Goal: Task Accomplishment & Management: Use online tool/utility

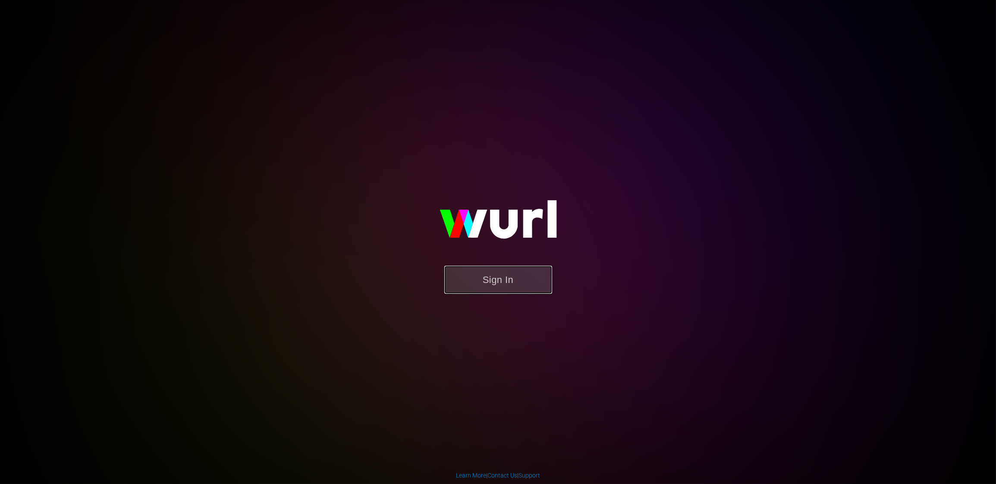
click at [507, 289] on button "Sign In" at bounding box center [498, 280] width 108 height 28
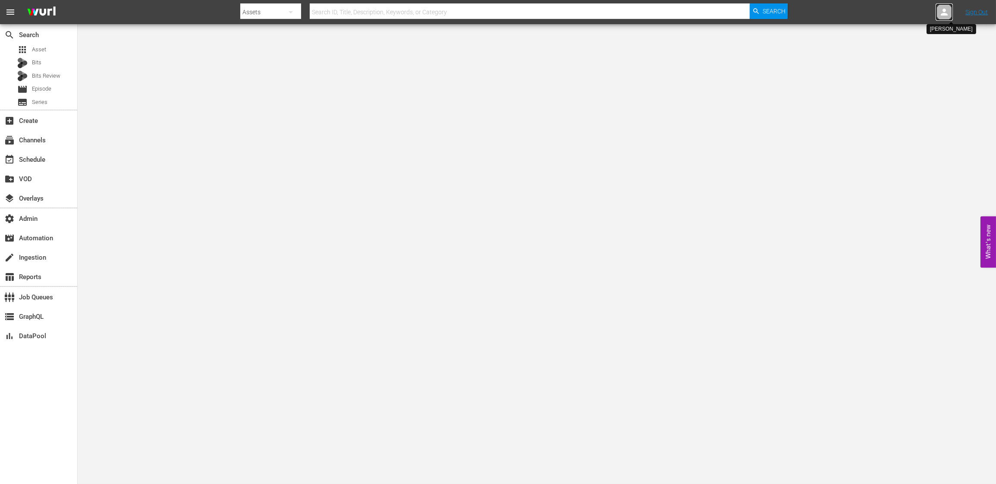
click at [939, 12] on div at bounding box center [944, 11] width 17 height 17
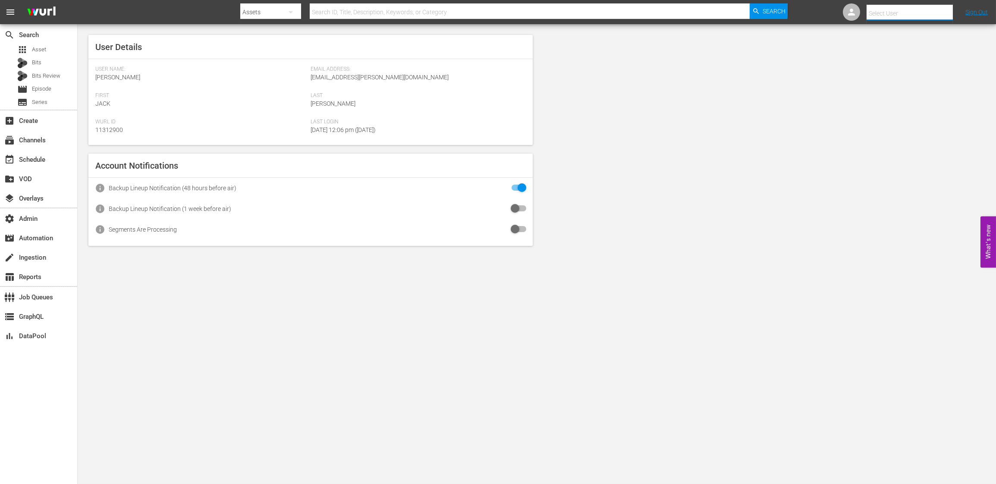
click at [904, 14] on input "text" at bounding box center [922, 13] width 110 height 21
click at [856, 31] on div "Michael Scott <mscott@theoffice.com>" at bounding box center [896, 37] width 135 height 21
type input "Michael Scott (11312973)"
click at [696, 191] on div "User Details User Name: Jack Heiting Email Address: jack@wurl.com First Jack La…" at bounding box center [537, 140] width 918 height 232
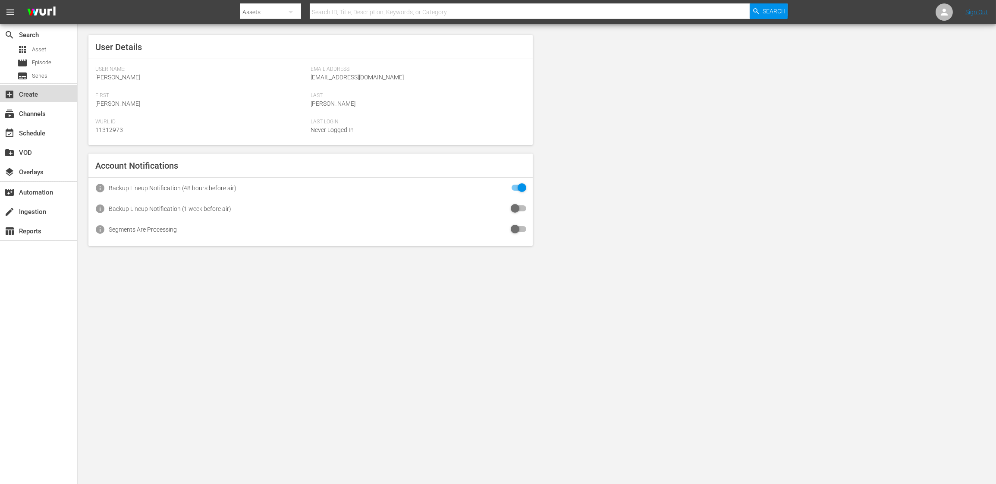
click at [38, 96] on div "add_box Create" at bounding box center [24, 93] width 48 height 8
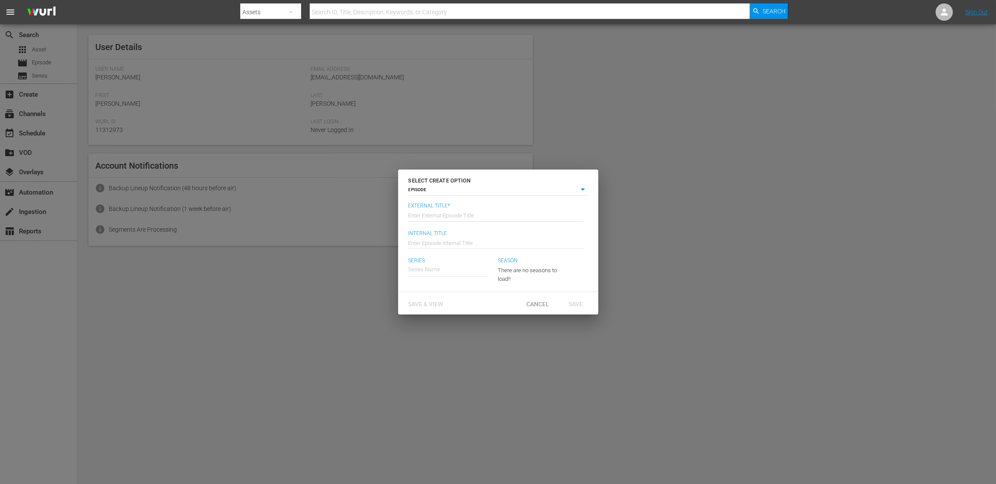
click at [434, 217] on input "text" at bounding box center [495, 214] width 175 height 21
type input "Jack Test"
click at [446, 270] on input "text" at bounding box center [447, 269] width 79 height 21
click at [574, 263] on div "Series Series Name Season There are no seasons to load!!" at bounding box center [497, 272] width 179 height 31
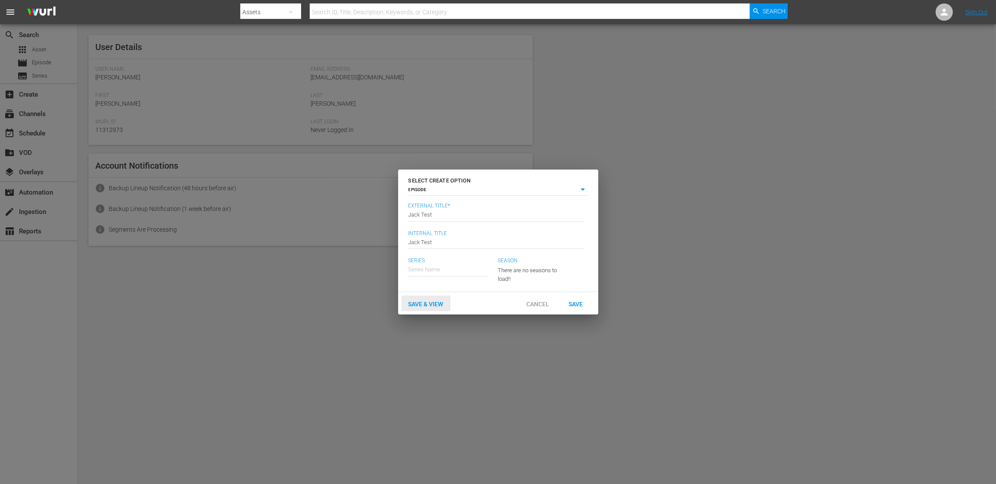
click at [429, 299] on div "Save & View" at bounding box center [426, 303] width 49 height 16
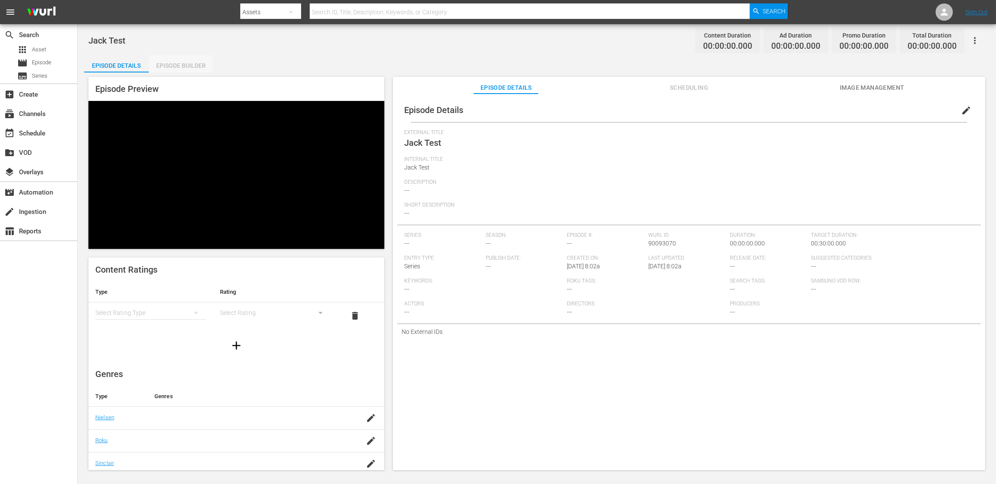
click at [170, 66] on div "Episode Builder" at bounding box center [181, 65] width 65 height 21
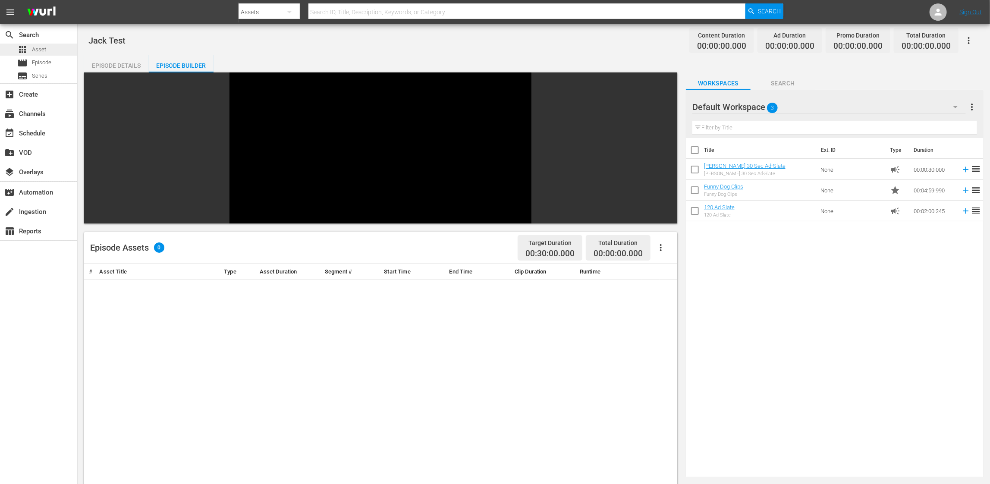
click at [44, 50] on span "Asset" at bounding box center [39, 49] width 14 height 9
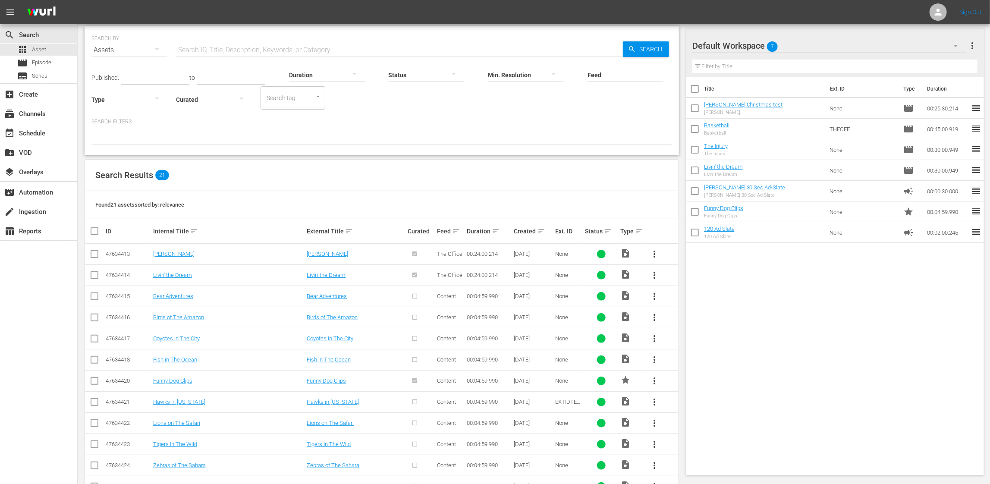
scroll to position [111, 0]
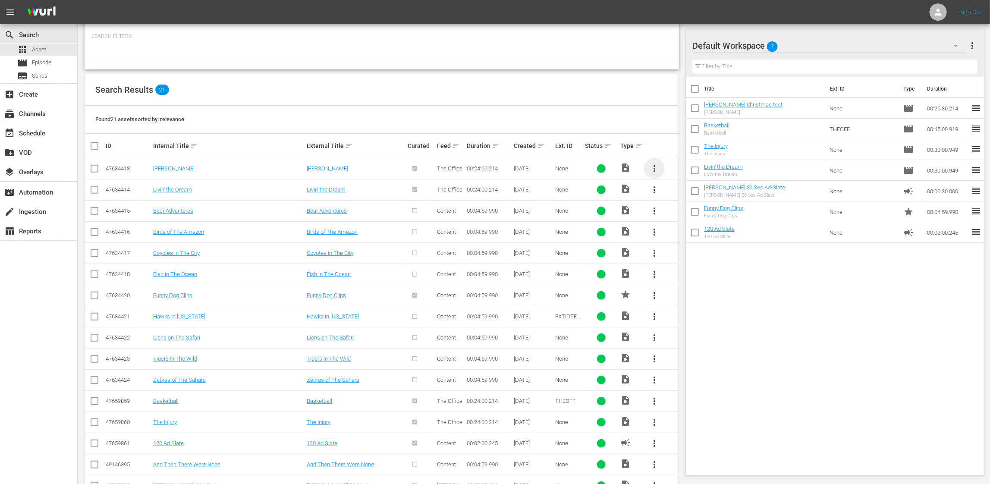
click at [654, 170] on span "more_vert" at bounding box center [654, 168] width 10 height 10
click at [682, 192] on div "Workspace" at bounding box center [701, 192] width 59 height 21
click at [655, 191] on span "more_vert" at bounding box center [654, 190] width 10 height 10
click at [682, 213] on div "Workspace" at bounding box center [701, 213] width 59 height 21
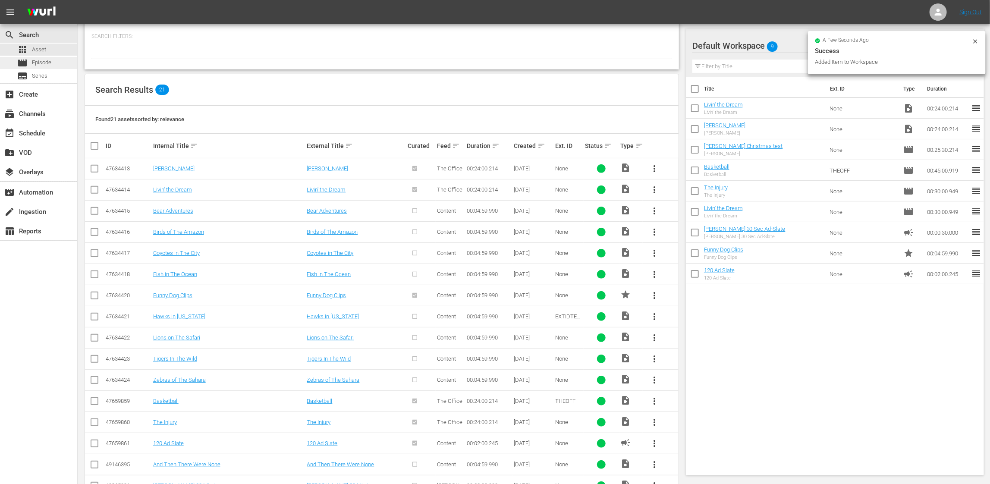
click at [52, 67] on div "movie Episode" at bounding box center [38, 63] width 77 height 12
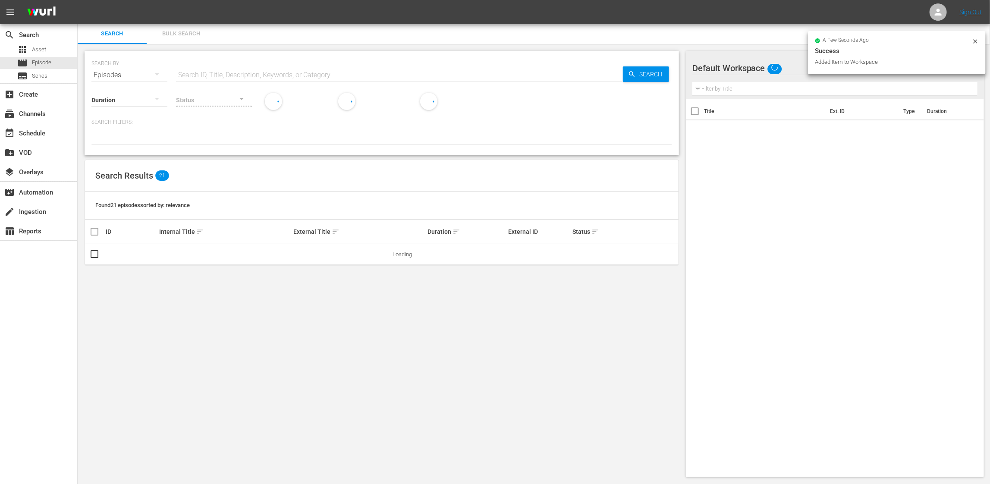
scroll to position [0, 0]
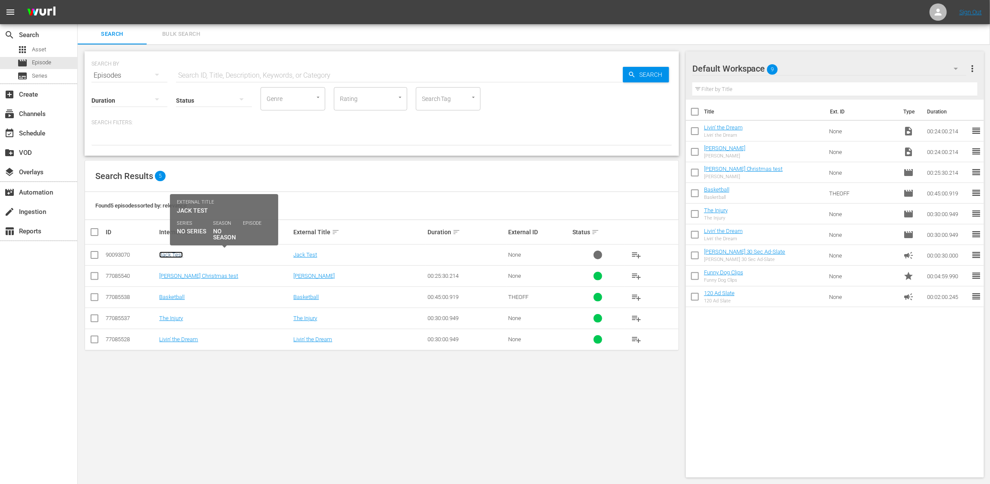
click at [172, 255] on link "Jack Test" at bounding box center [171, 254] width 24 height 6
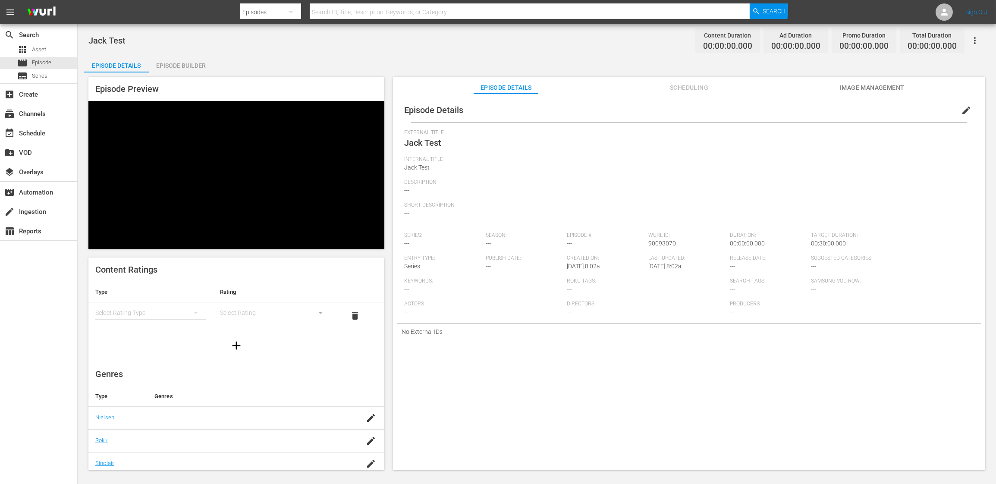
click at [206, 63] on div "Episode Builder" at bounding box center [181, 65] width 65 height 21
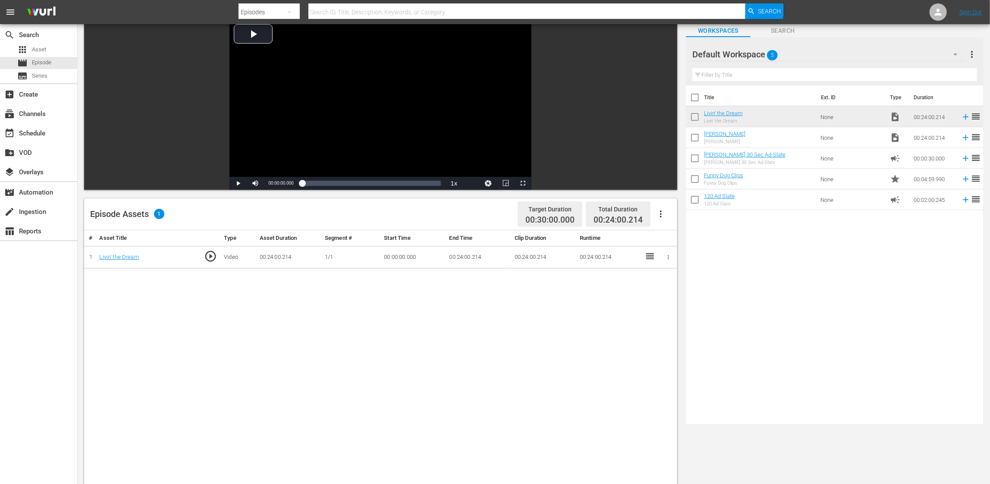
scroll to position [74, 0]
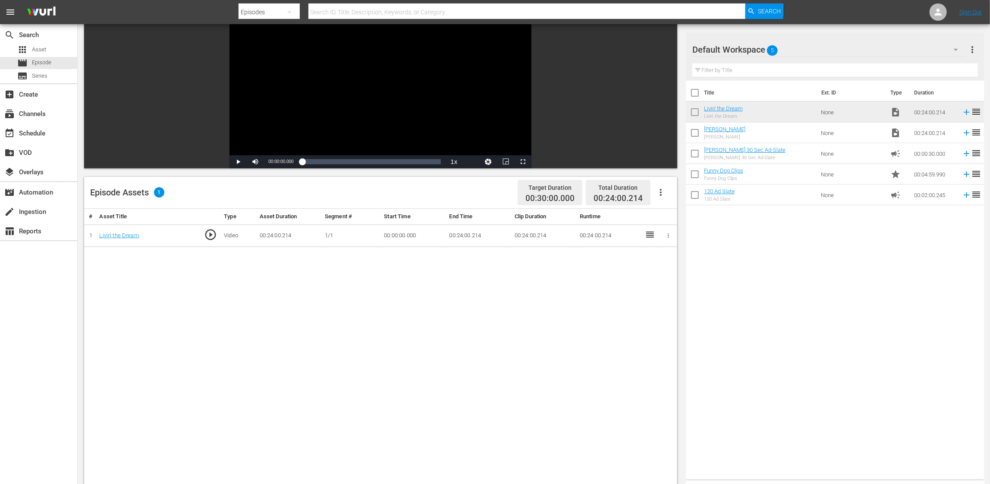
click at [665, 236] on icon "button" at bounding box center [668, 235] width 6 height 6
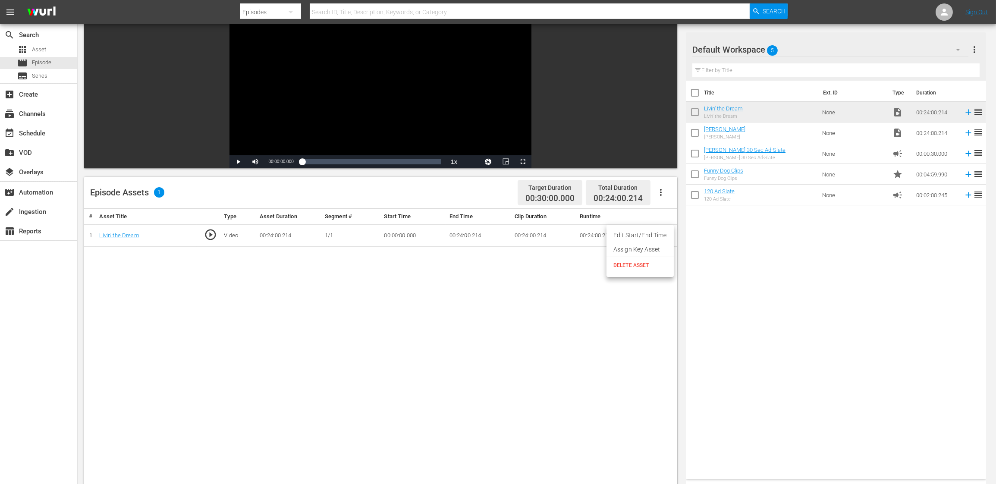
click at [655, 248] on li "Assign Key Asset" at bounding box center [639, 249] width 67 height 14
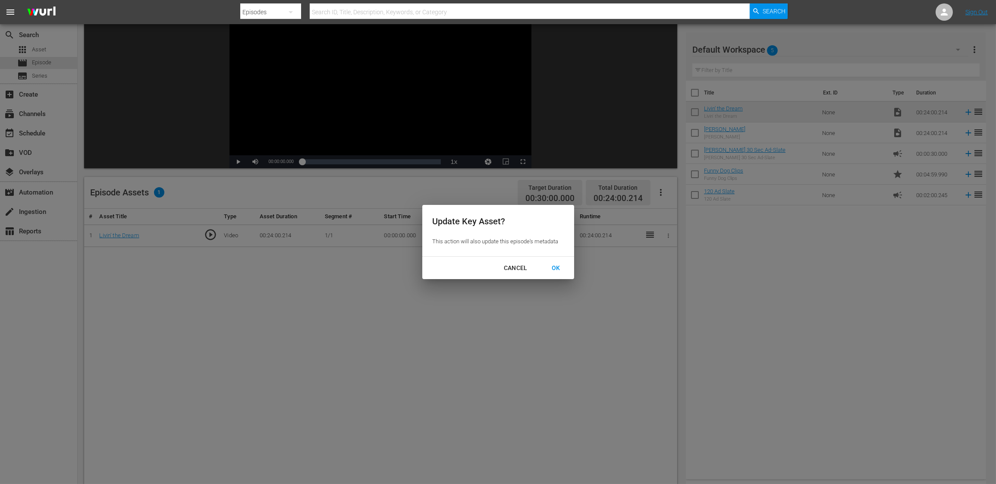
click at [555, 270] on div "OK" at bounding box center [556, 268] width 22 height 11
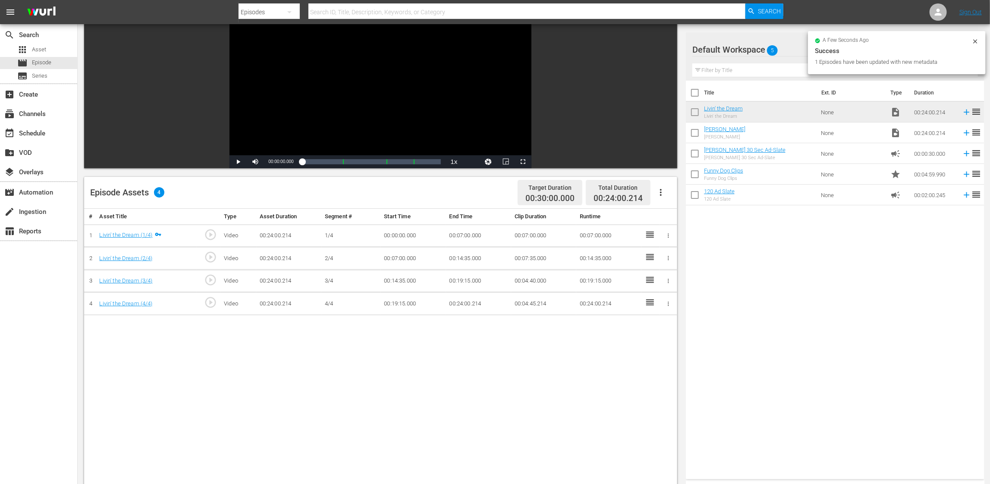
click at [776, 246] on div "Title Ext. ID Type Duration Livin' the Dream Livin' the Dream None video_file 0…" at bounding box center [835, 278] width 298 height 395
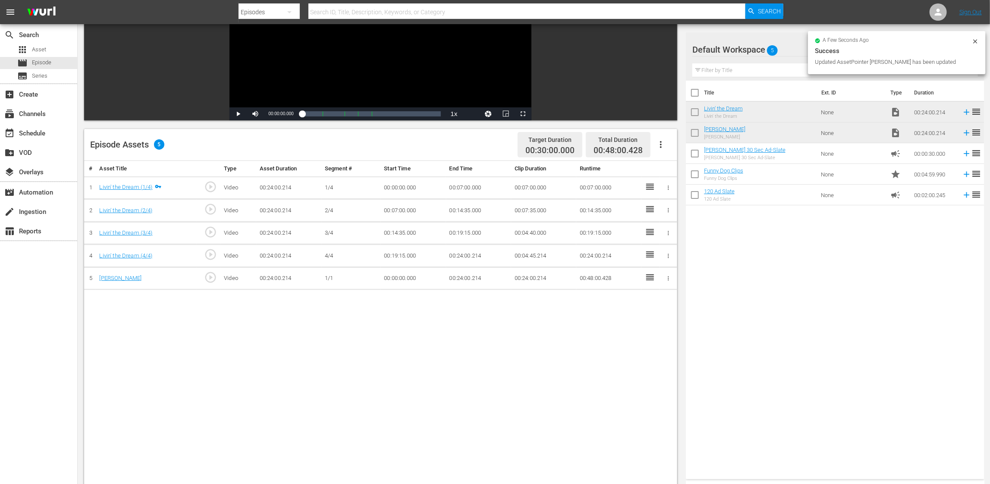
scroll to position [129, 0]
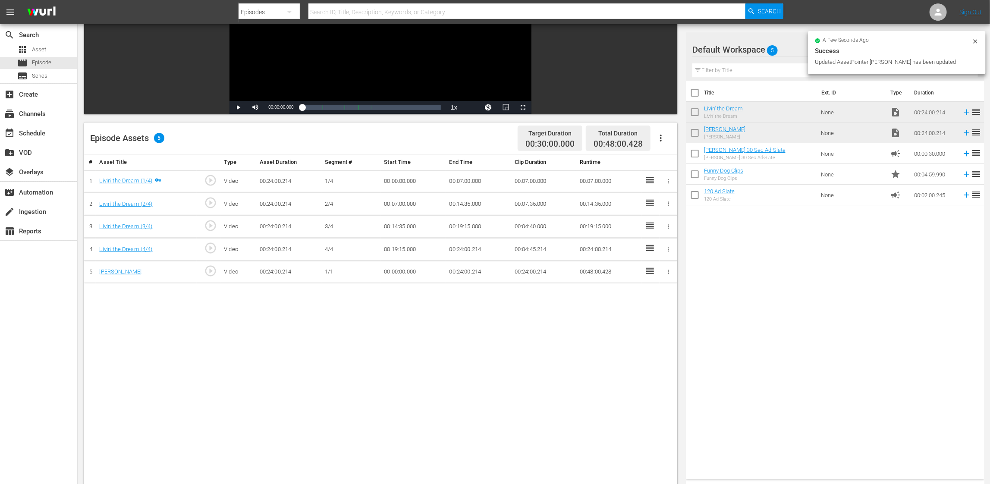
click at [668, 273] on icon "button" at bounding box center [668, 272] width 6 height 6
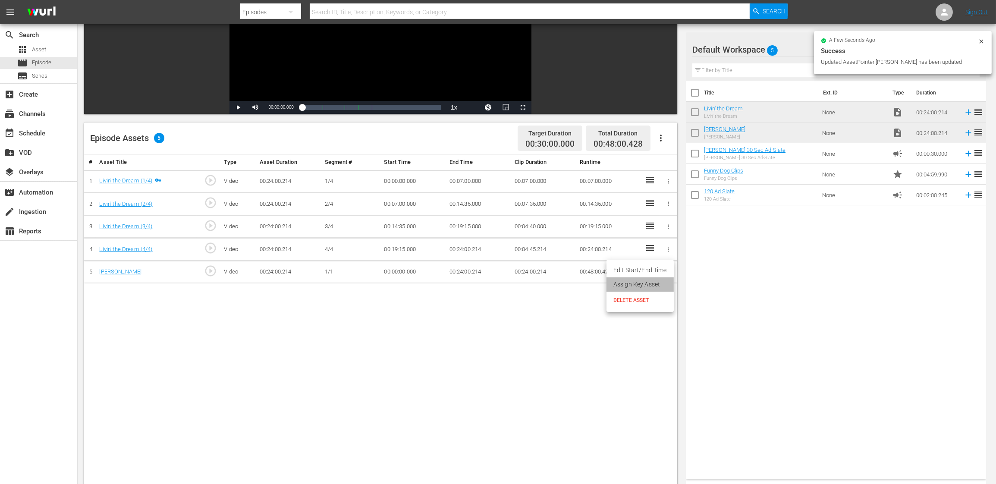
click at [653, 286] on li "Assign Key Asset" at bounding box center [639, 284] width 67 height 14
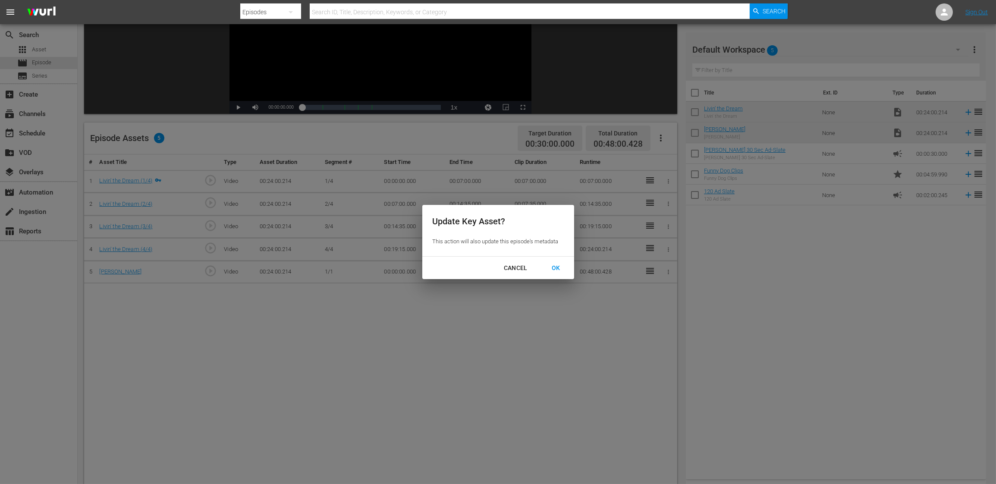
click at [558, 265] on div "OK" at bounding box center [556, 268] width 22 height 11
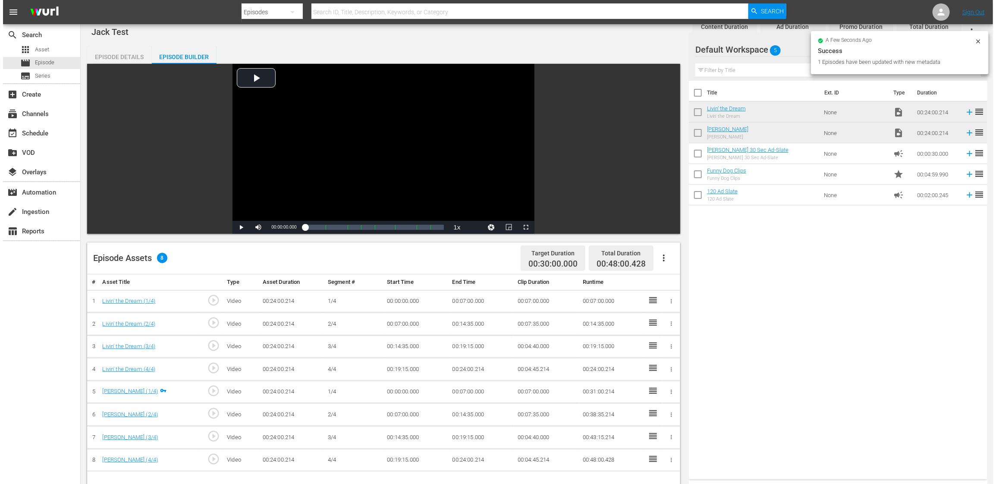
scroll to position [0, 0]
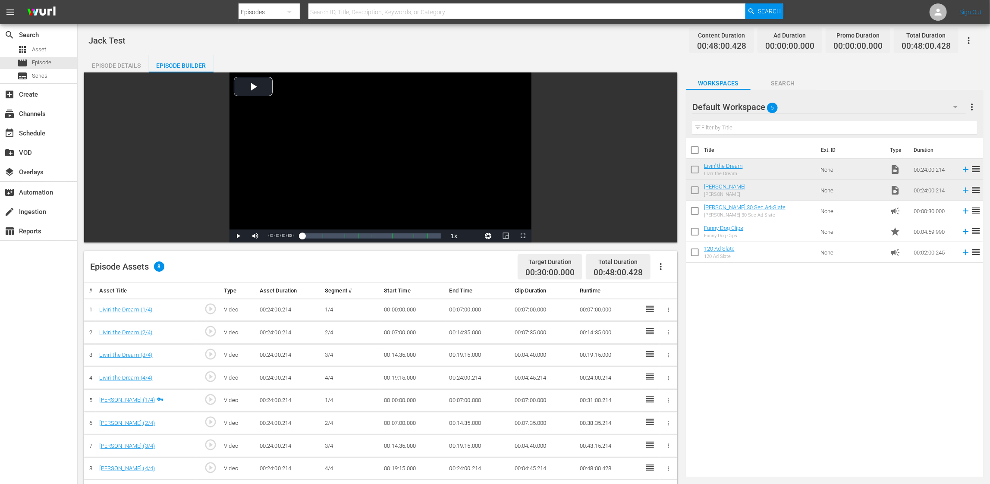
click at [132, 64] on div "Episode Details" at bounding box center [116, 65] width 65 height 21
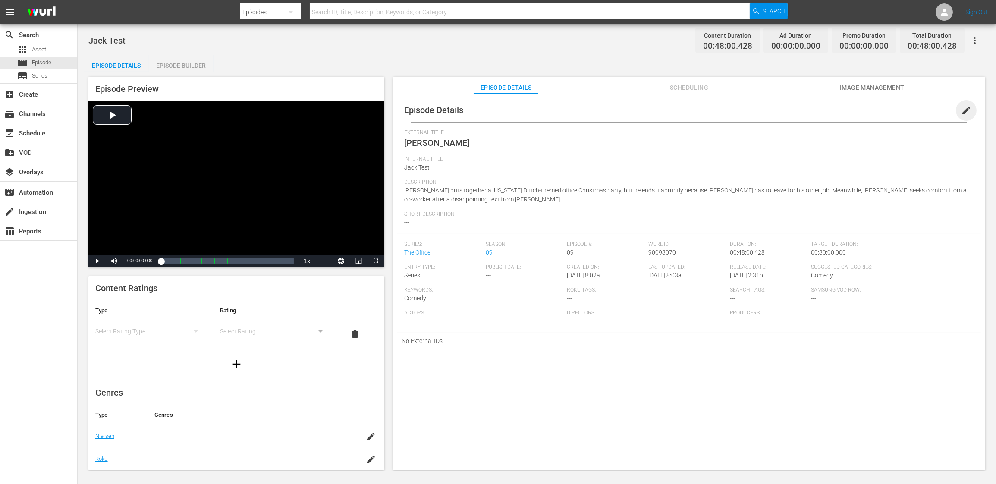
click at [961, 107] on span "edit" at bounding box center [966, 110] width 10 height 10
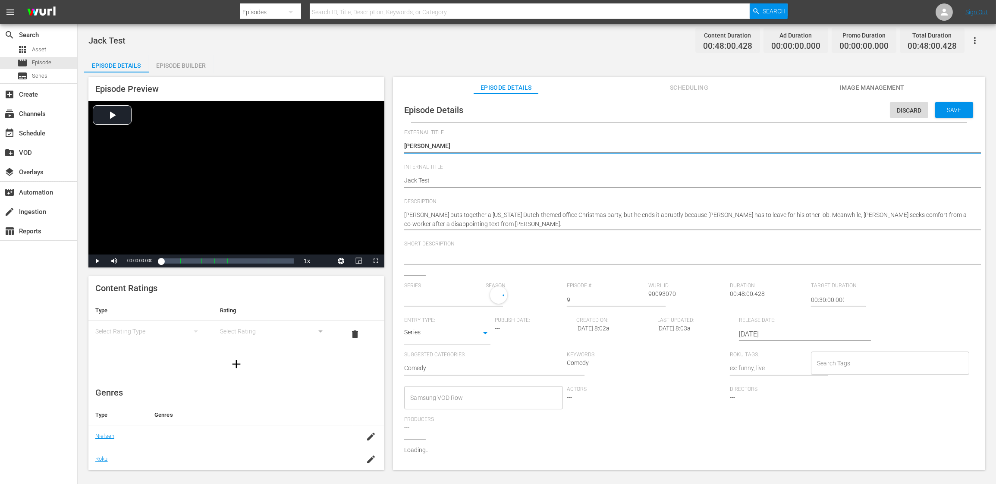
type input "The Office"
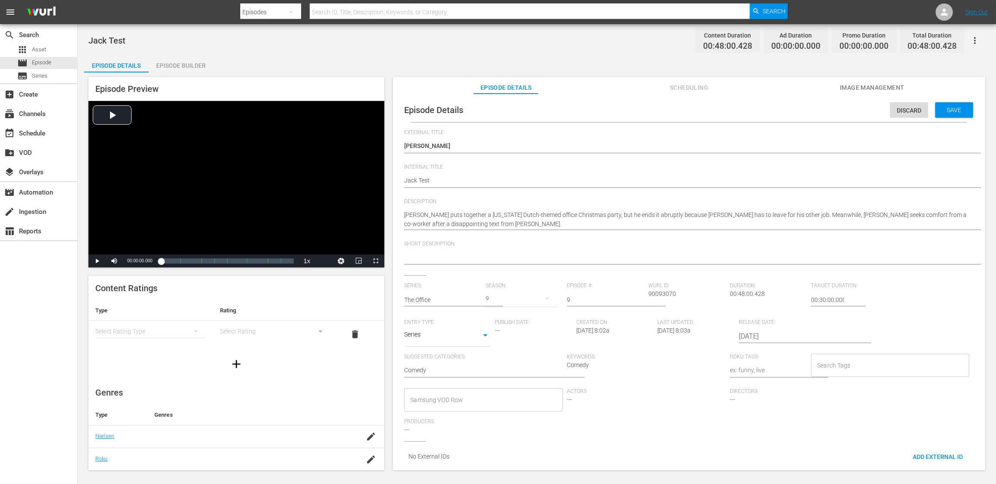
click at [571, 61] on div "Episode Details Episode Builder Episode Preview Video Player is loading. Play V…" at bounding box center [536, 266] width 905 height 422
click at [567, 53] on div "Jack Test Content Duration 00:48:00.428 Ad Duration 00:00:00.000 Promo Duration…" at bounding box center [537, 247] width 918 height 447
